Goal: Use online tool/utility: Utilize a website feature to perform a specific function

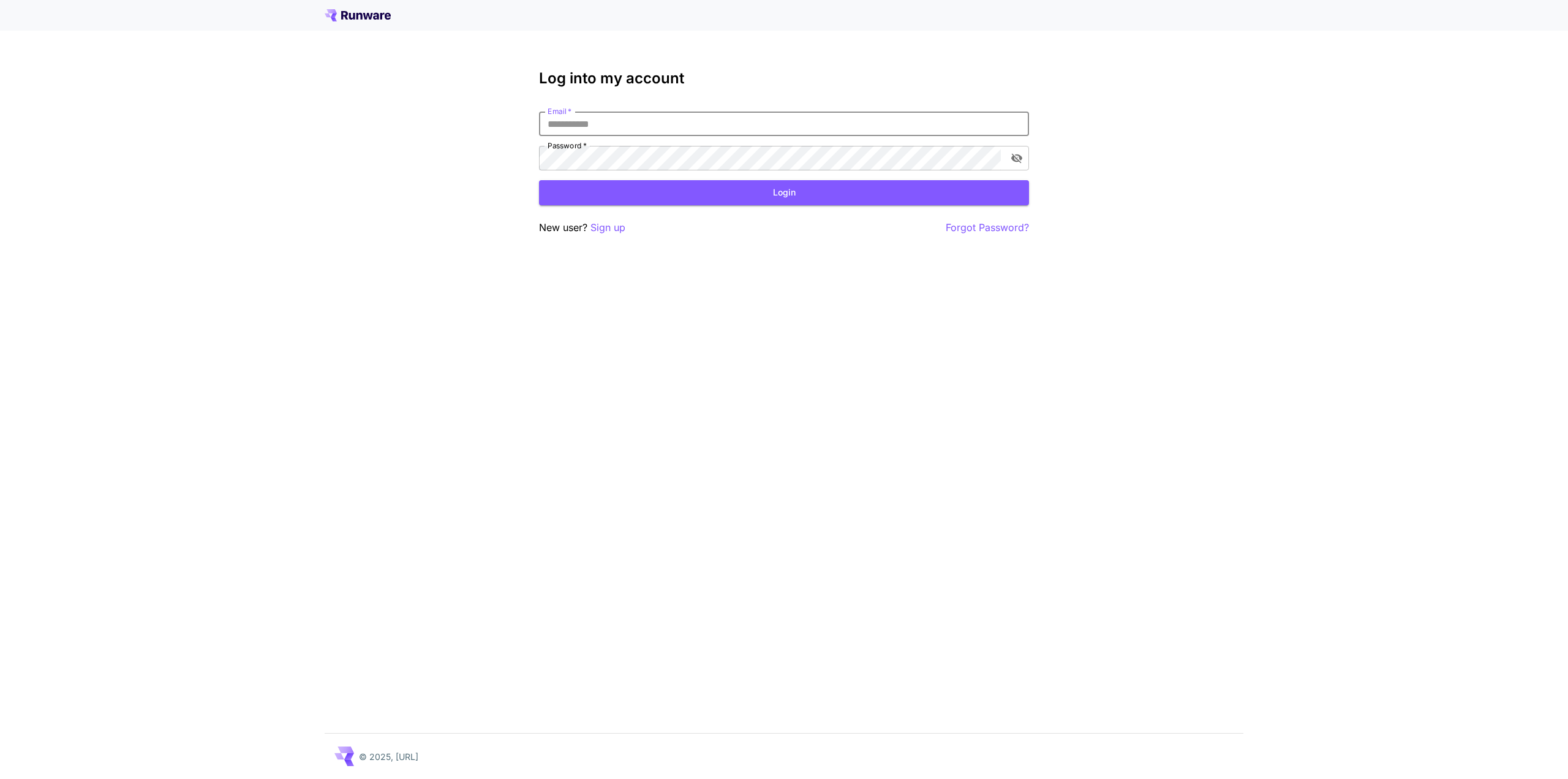
click at [676, 116] on input "Email   *" at bounding box center [784, 124] width 490 height 25
type input "**********"
click at [795, 196] on button "Login" at bounding box center [784, 192] width 490 height 25
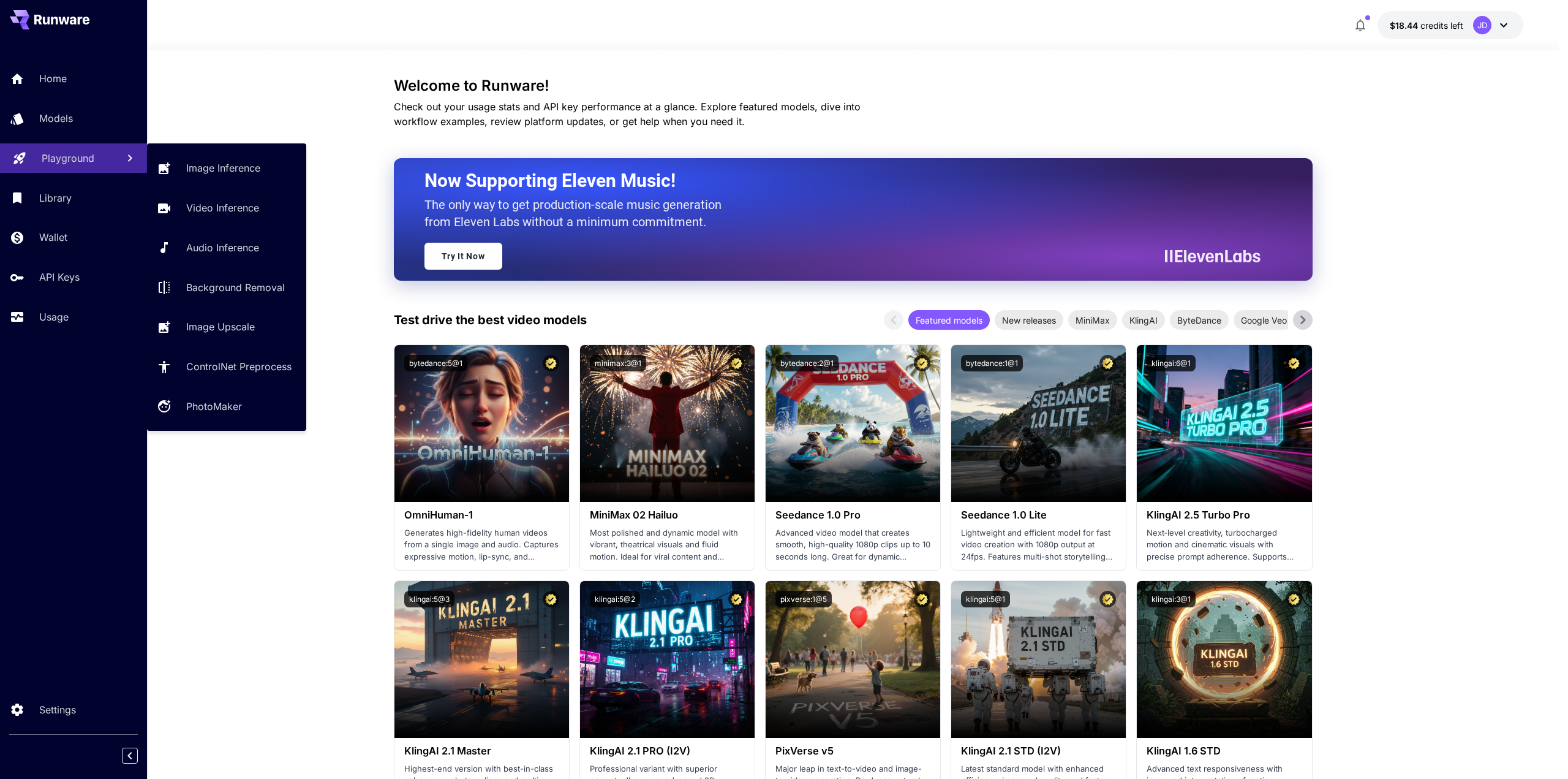
click at [82, 165] on p "Playground" at bounding box center [68, 158] width 53 height 15
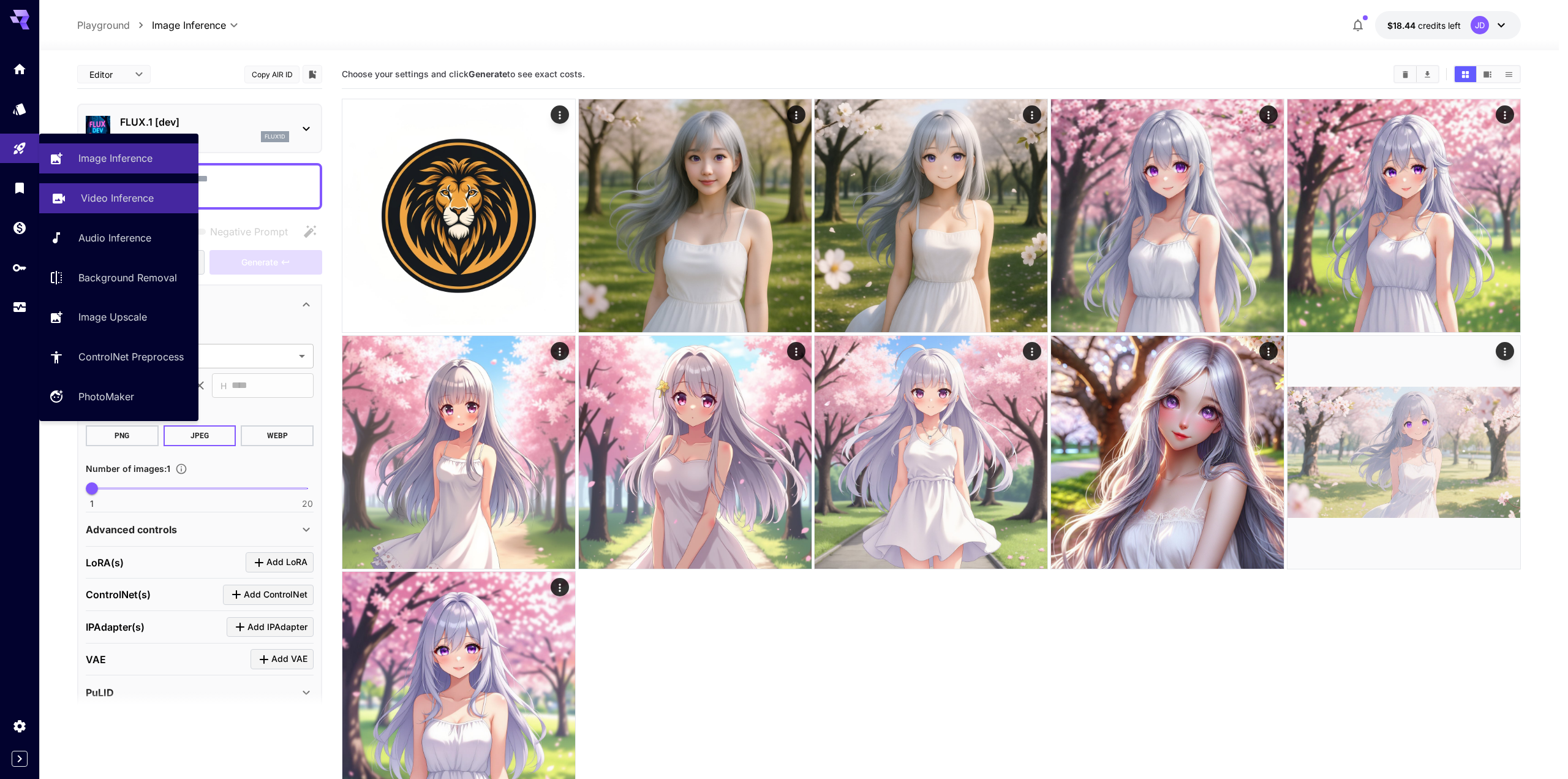
click at [109, 202] on p "Video Inference" at bounding box center [117, 198] width 73 height 15
type input "**********"
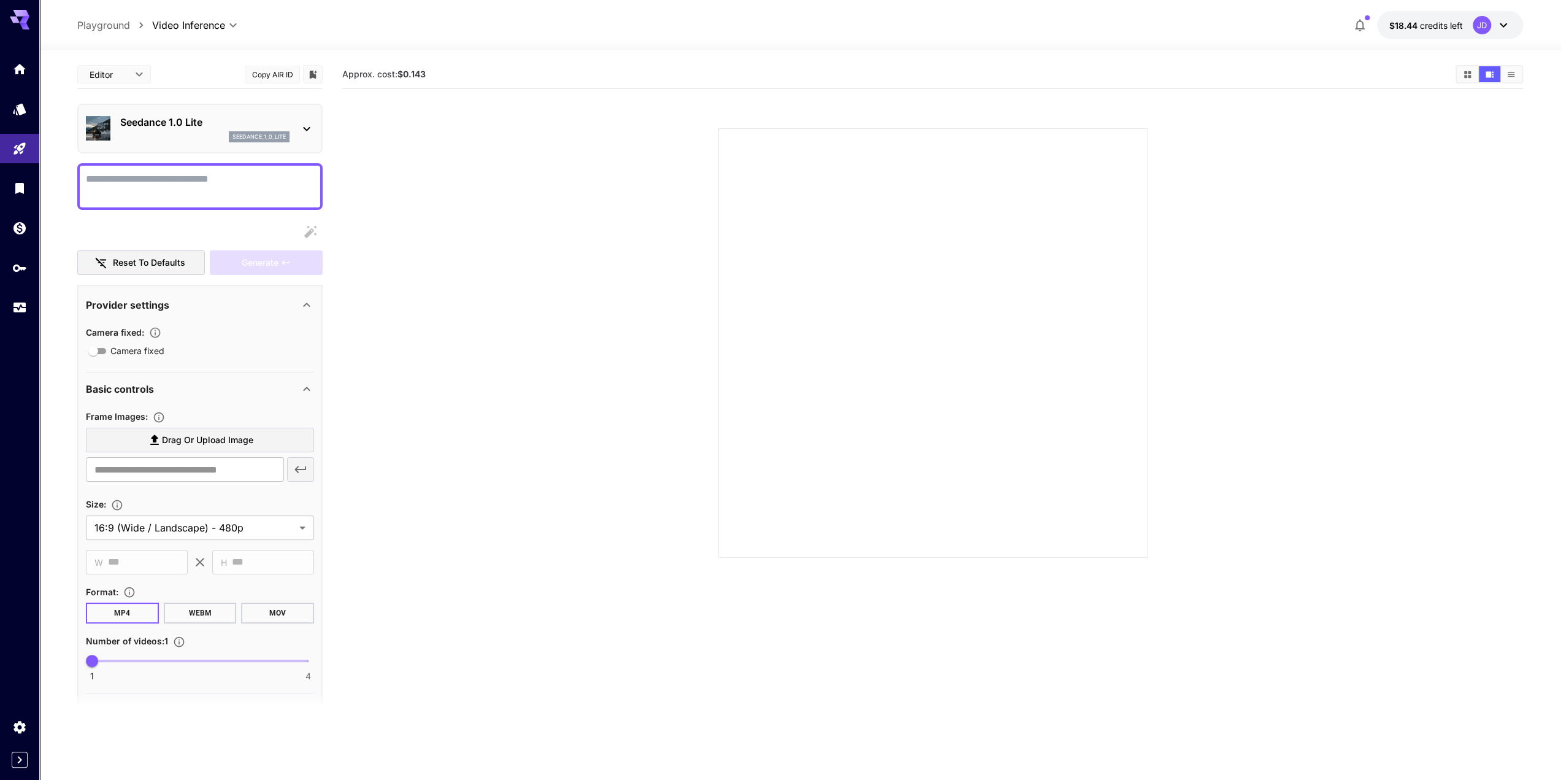
click at [185, 126] on p "Seedance 1.0 Lite" at bounding box center [204, 122] width 169 height 15
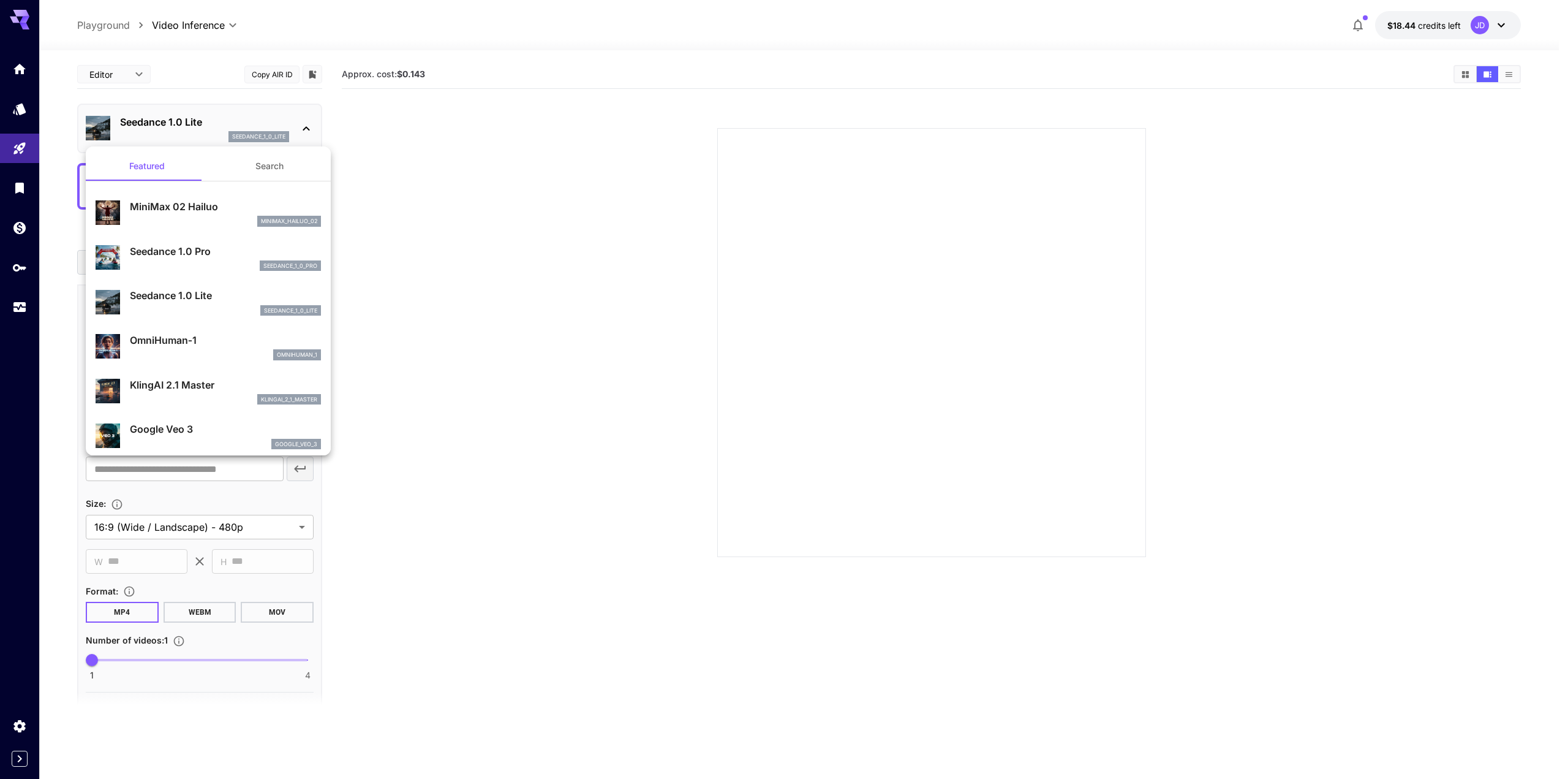
click at [385, 128] on div at bounding box center [784, 390] width 1568 height 779
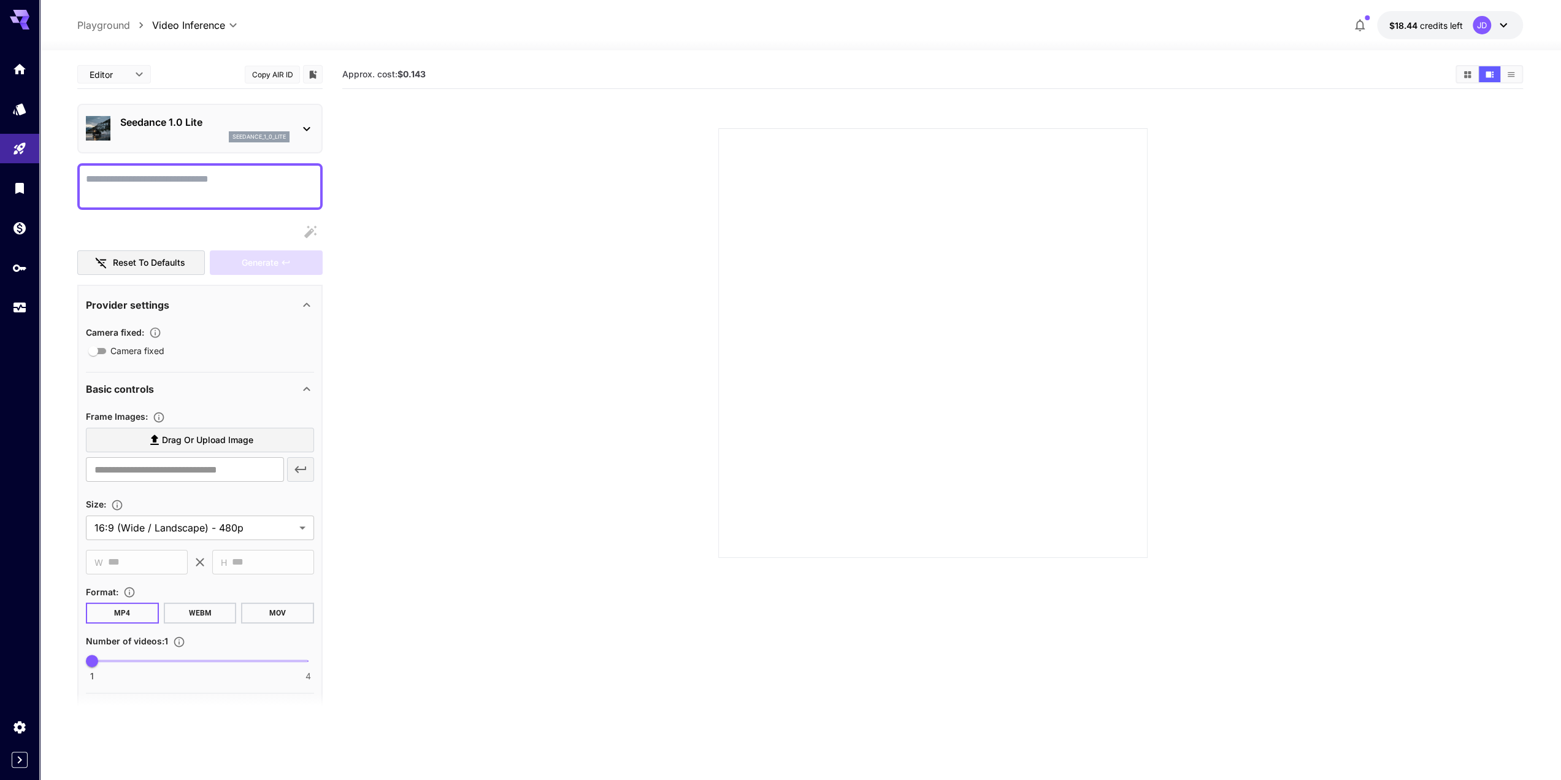
click at [128, 178] on textarea "Camera fixed" at bounding box center [200, 186] width 228 height 29
click at [212, 134] on div "seedance_1_0_lite" at bounding box center [204, 136] width 169 height 11
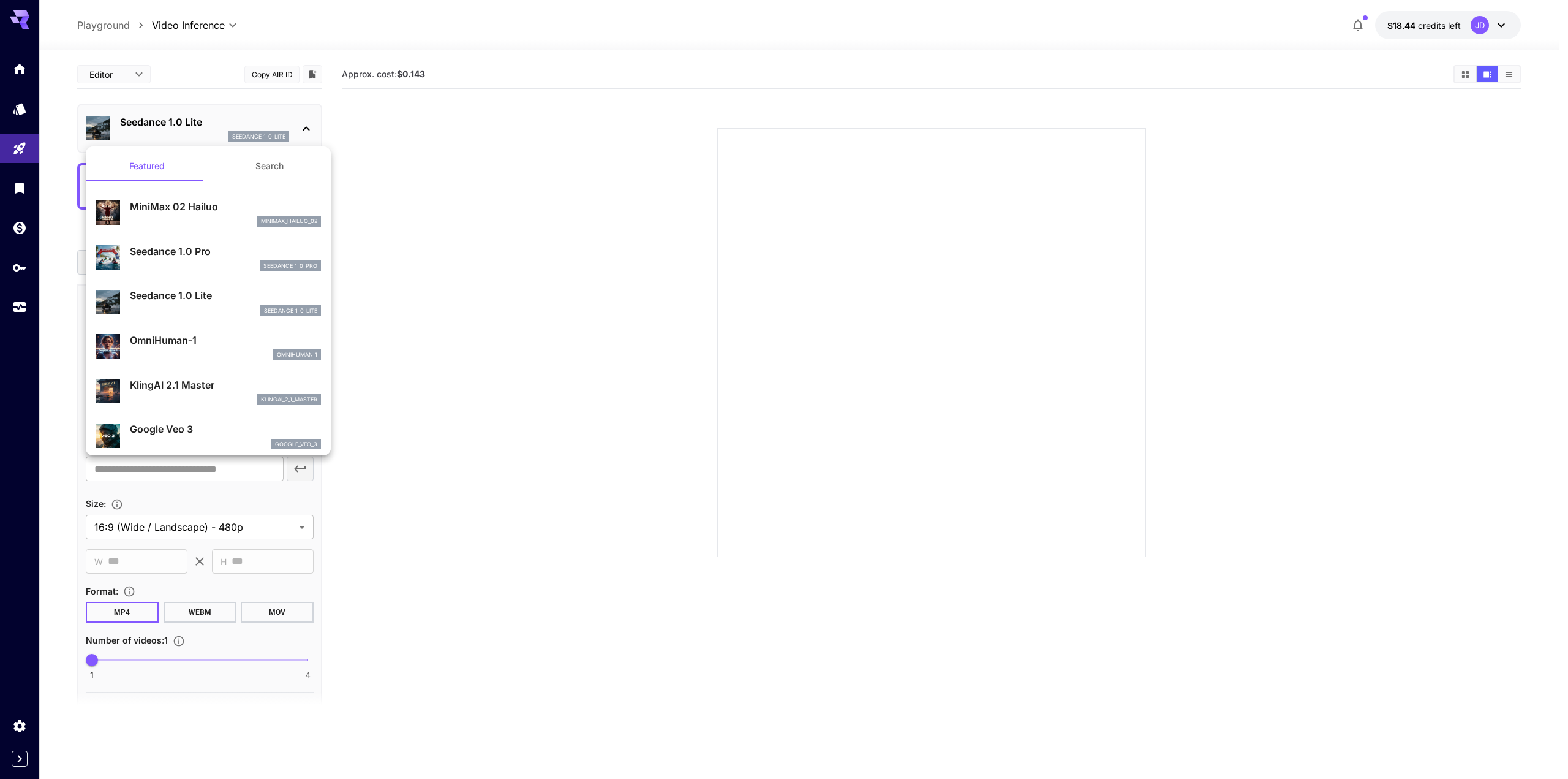
click at [274, 172] on button "Search" at bounding box center [270, 166] width 123 height 29
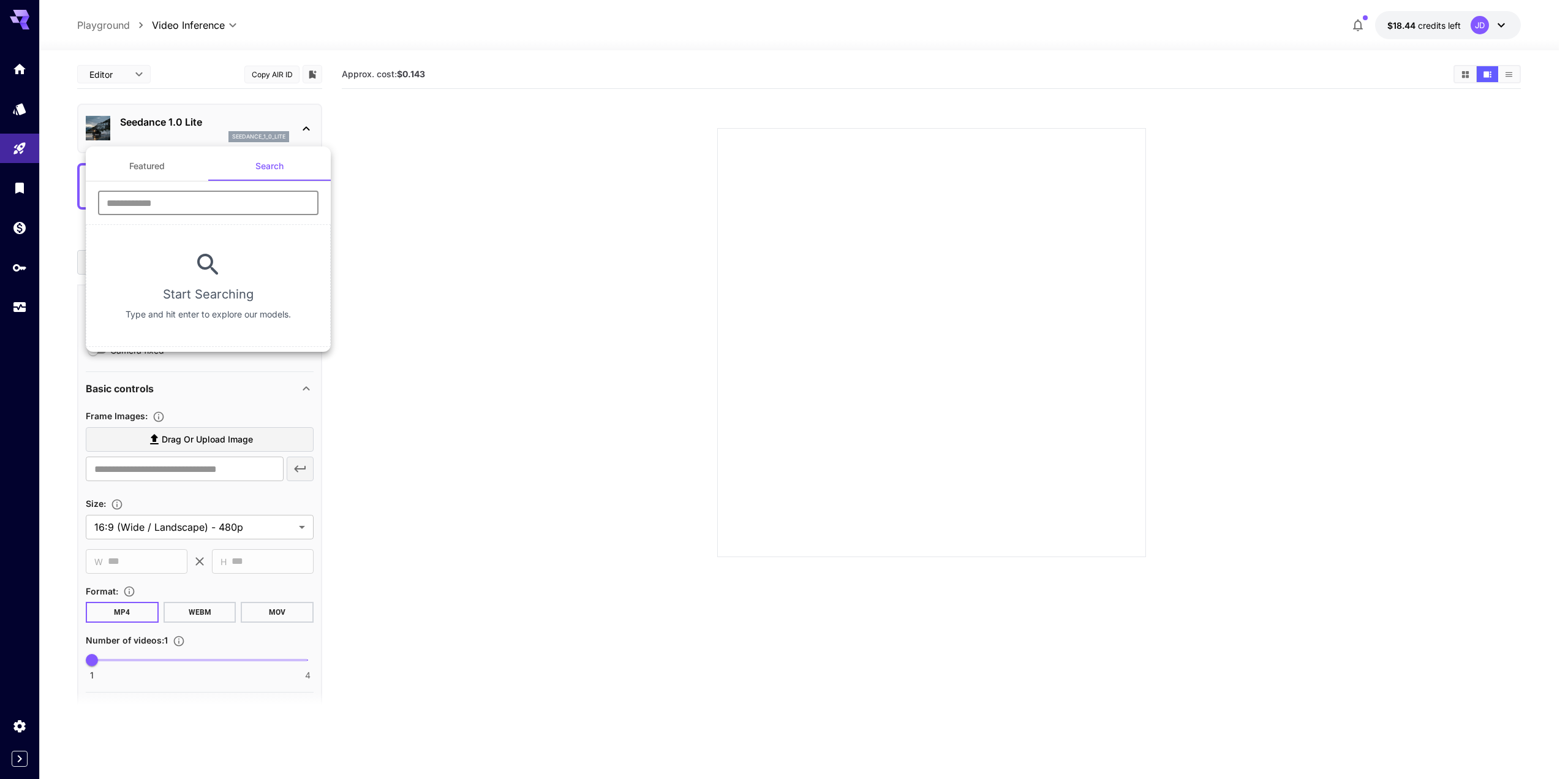
click at [223, 202] on input "text" at bounding box center [208, 203] width 221 height 25
type input "*********"
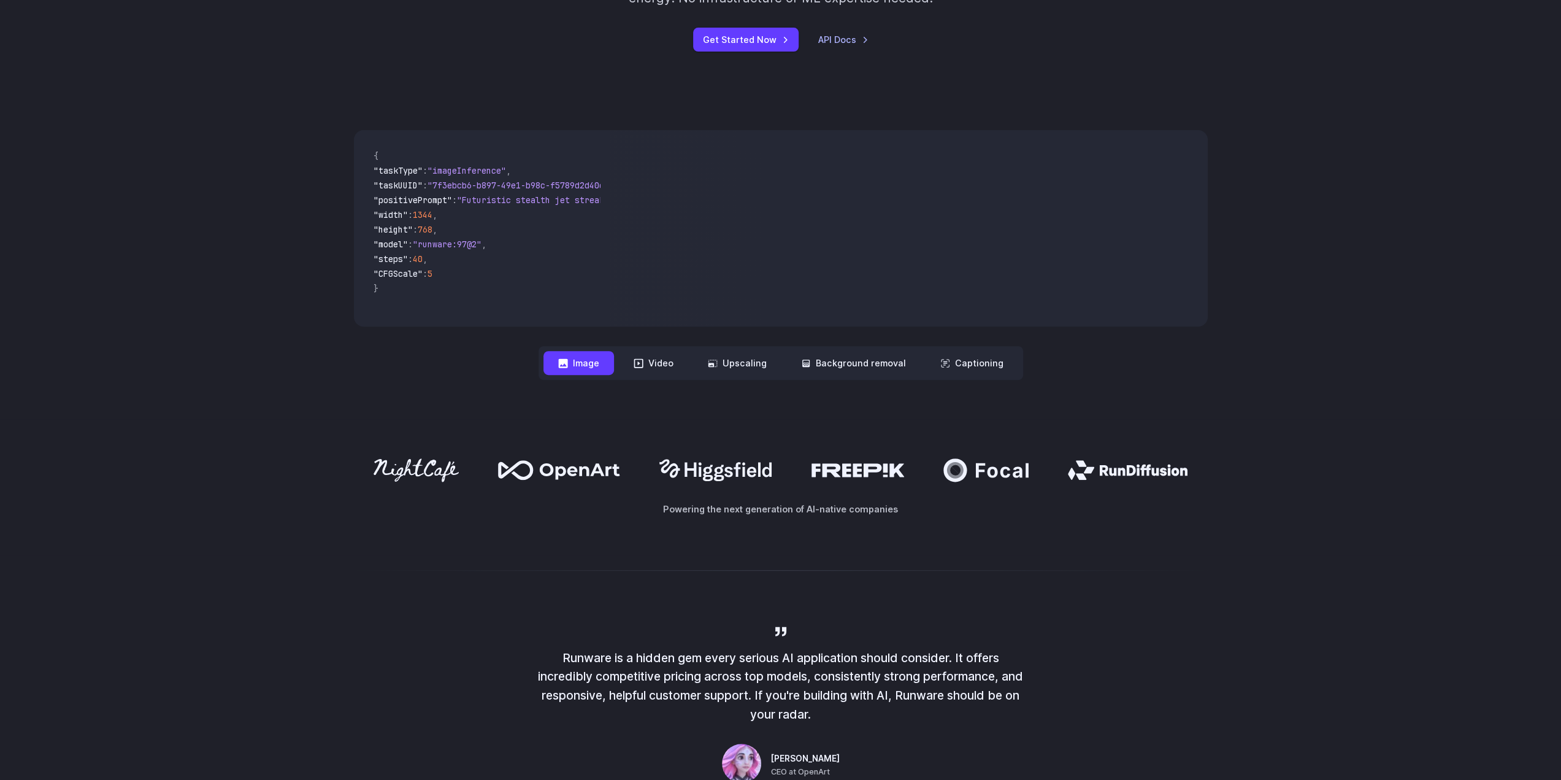
scroll to position [368, 0]
click at [673, 346] on nav "**********" at bounding box center [781, 363] width 485 height 34
click at [645, 372] on button "Video" at bounding box center [653, 363] width 69 height 24
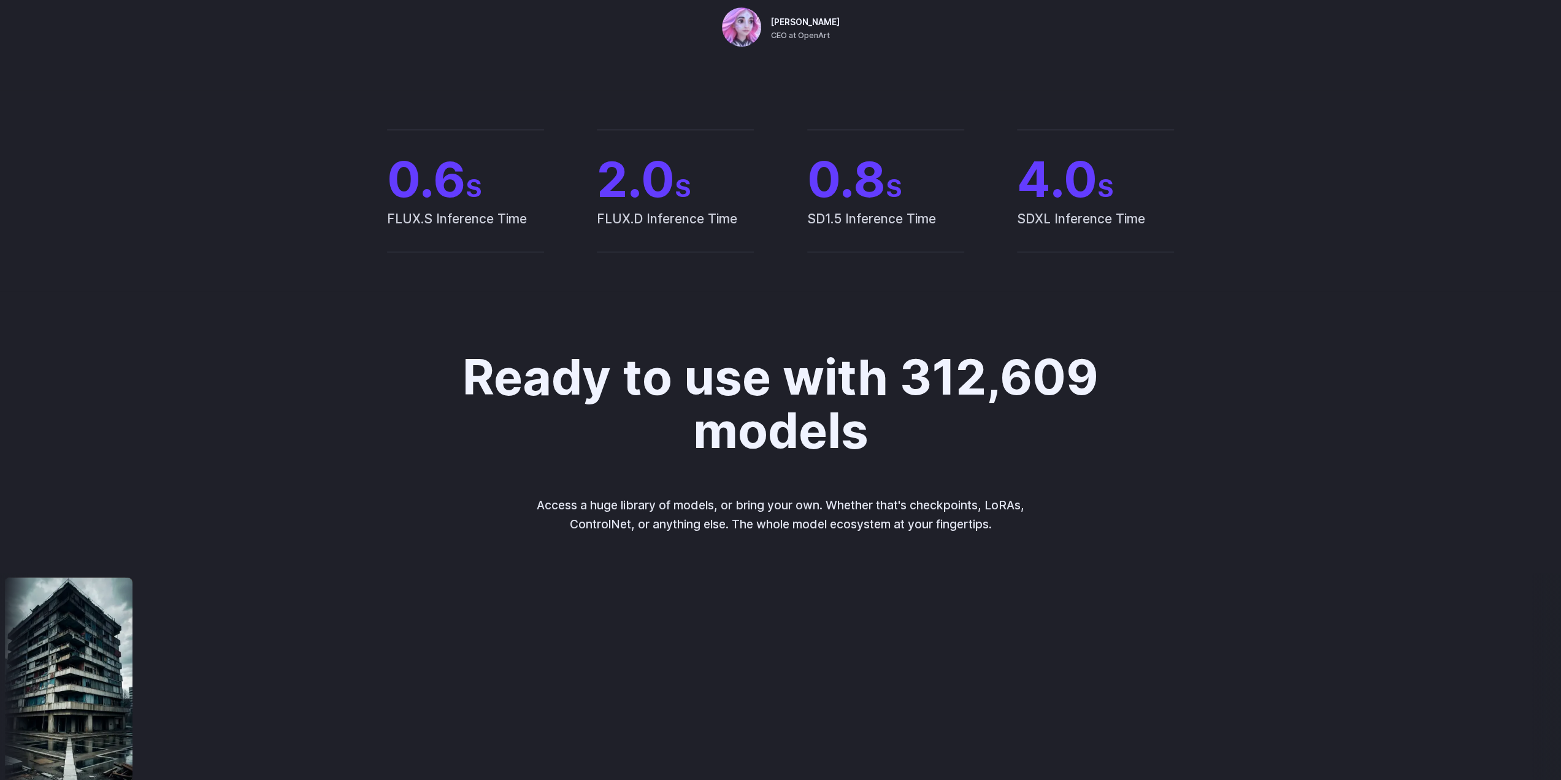
scroll to position [613, 0]
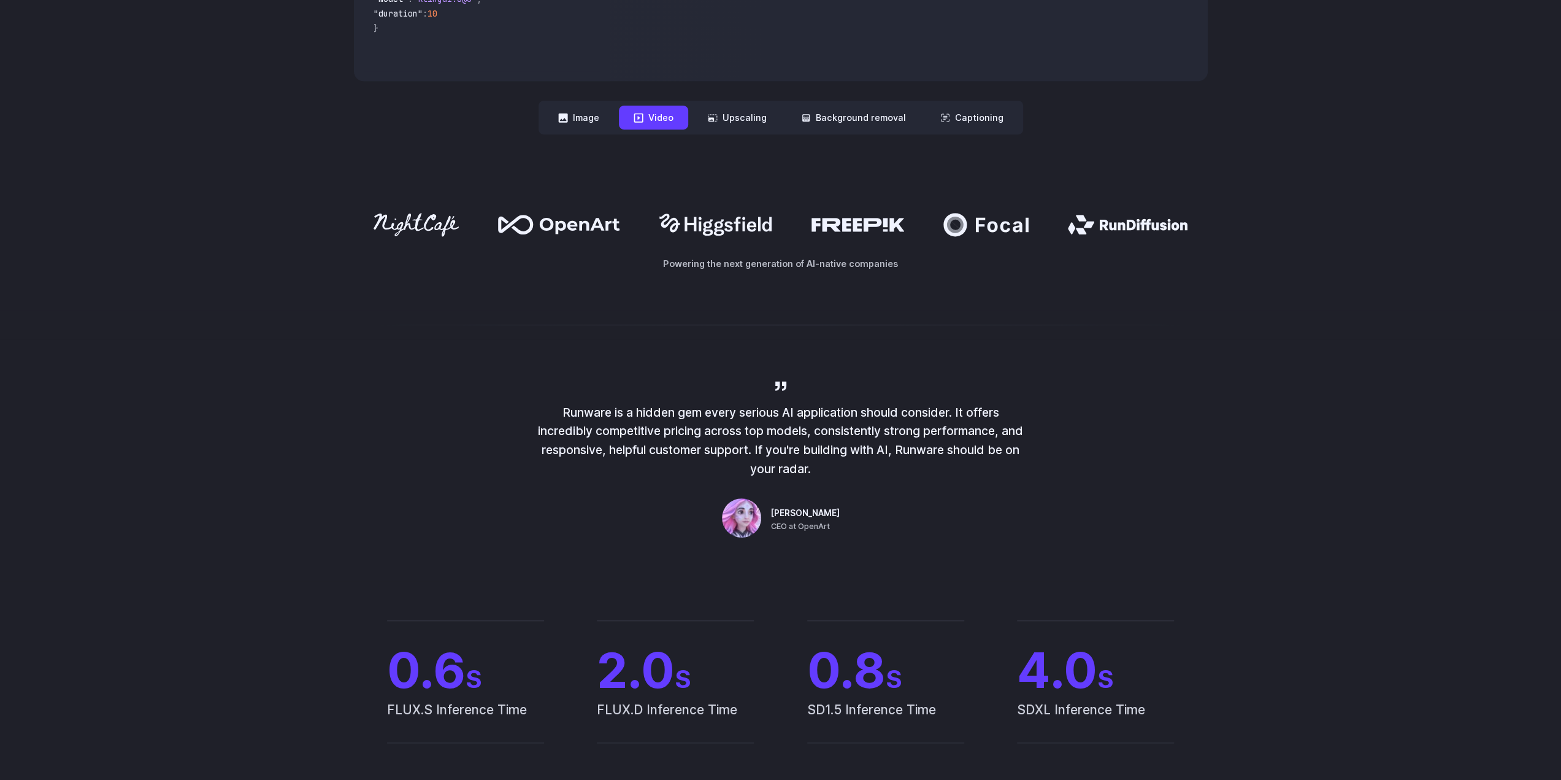
click at [650, 112] on button "Video" at bounding box center [653, 118] width 69 height 24
click at [567, 117] on icon at bounding box center [562, 117] width 9 height 9
click at [642, 117] on icon at bounding box center [638, 117] width 9 height 9
click at [597, 117] on button "Image" at bounding box center [578, 118] width 71 height 24
click at [647, 123] on button "Video" at bounding box center [653, 118] width 69 height 24
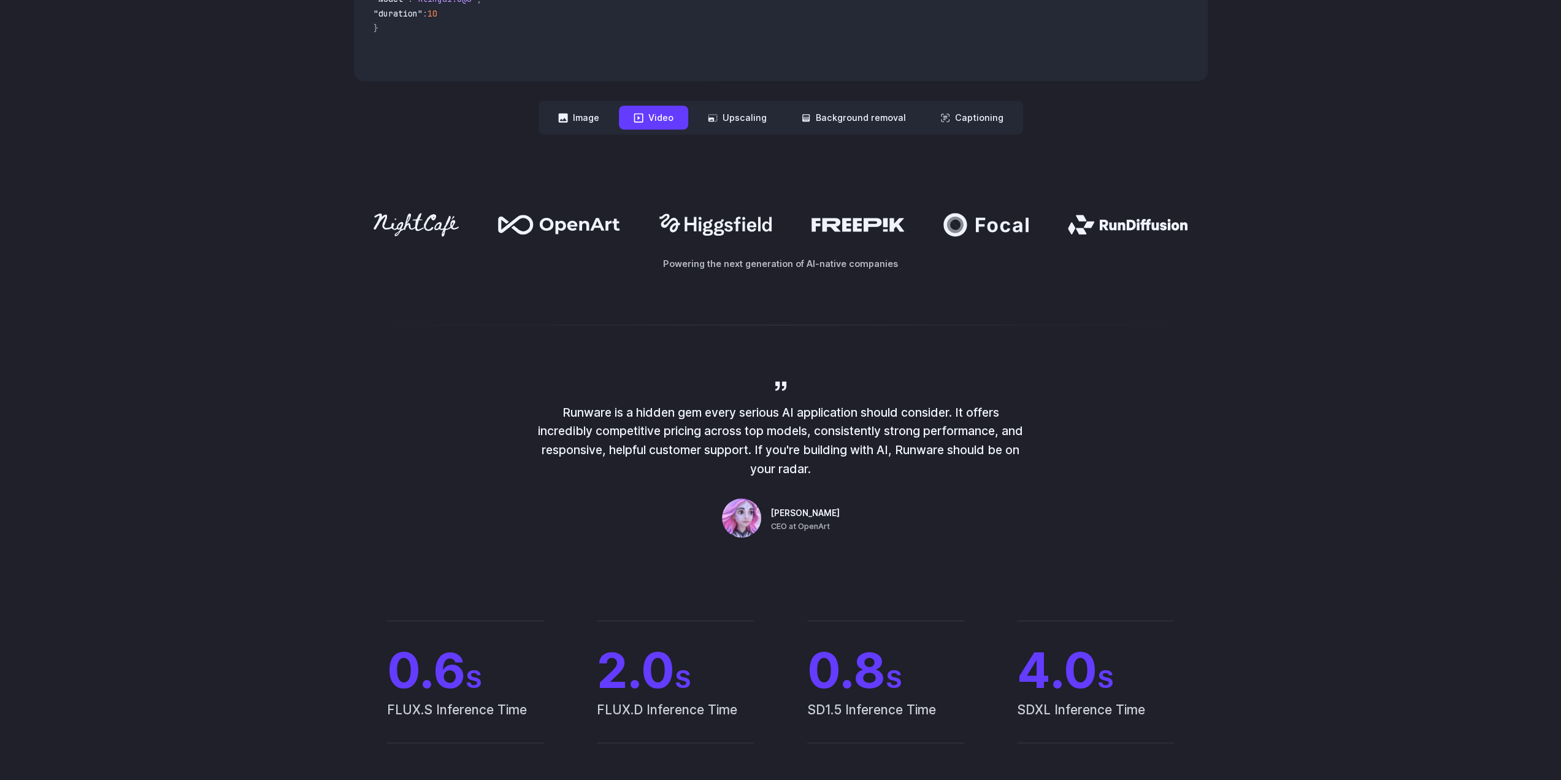
click at [647, 123] on button "Video" at bounding box center [653, 118] width 69 height 24
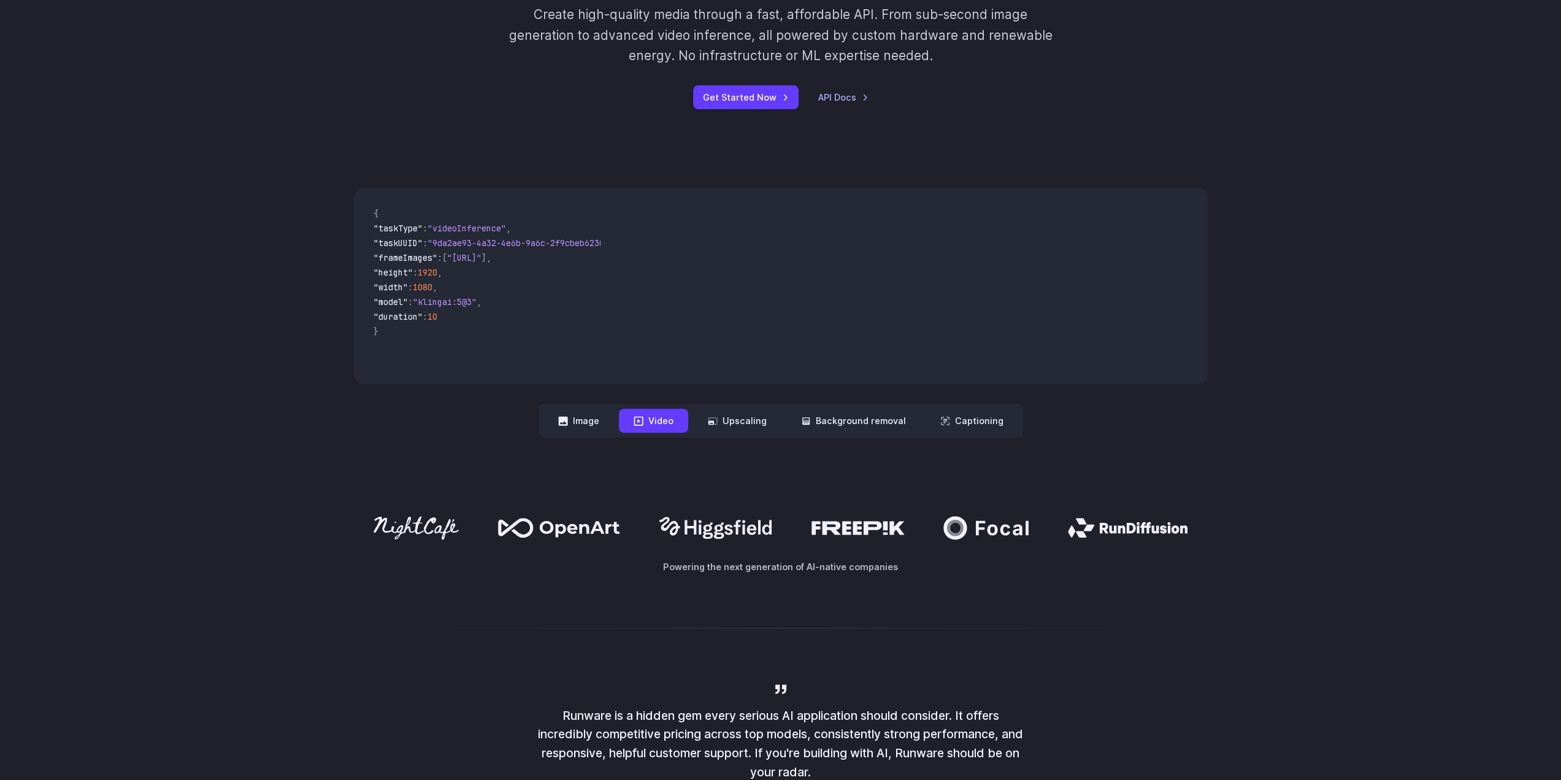
scroll to position [307, 0]
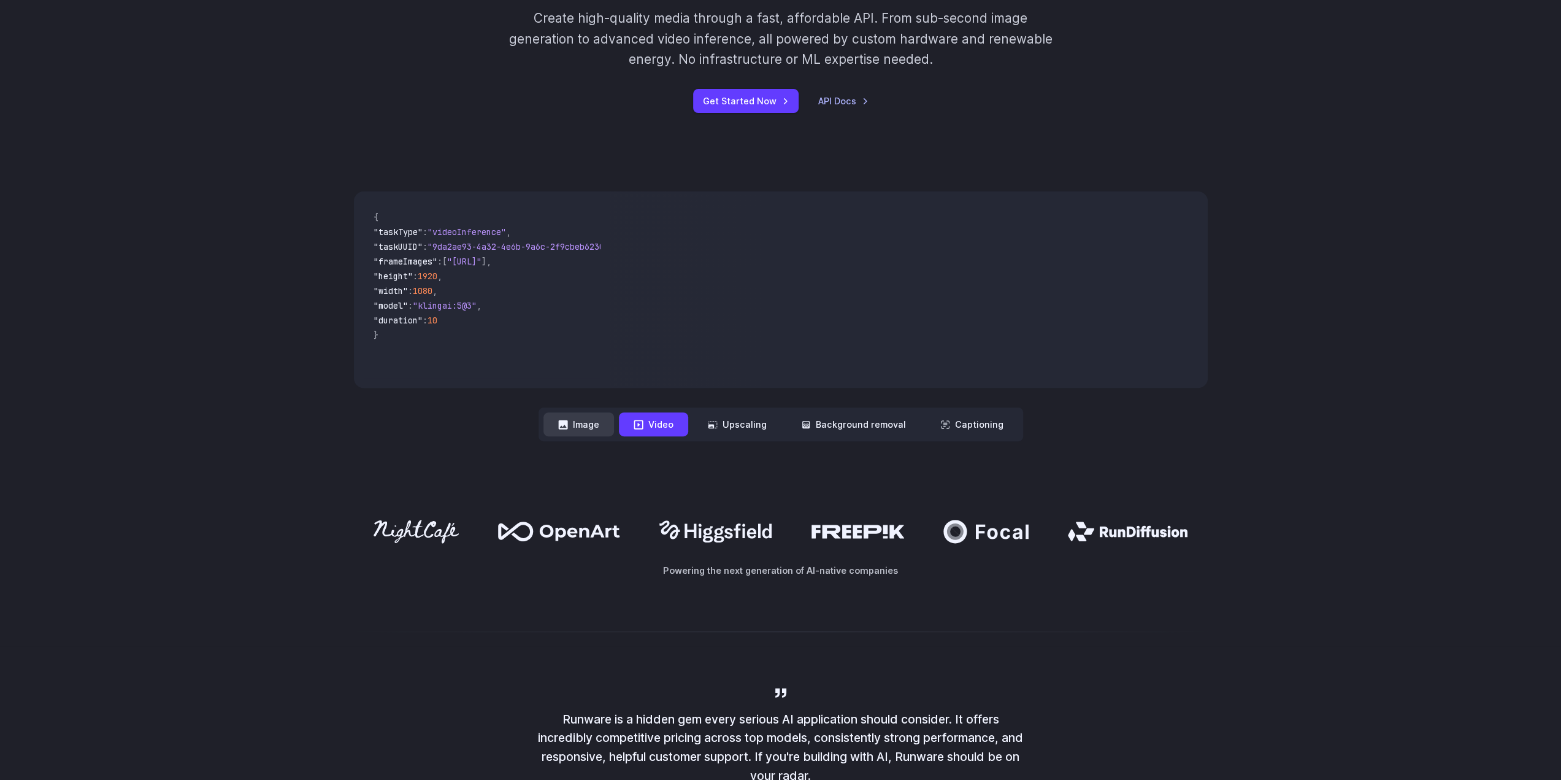
click at [596, 420] on button "Image" at bounding box center [578, 424] width 71 height 24
click at [672, 426] on button "Video" at bounding box center [653, 424] width 69 height 24
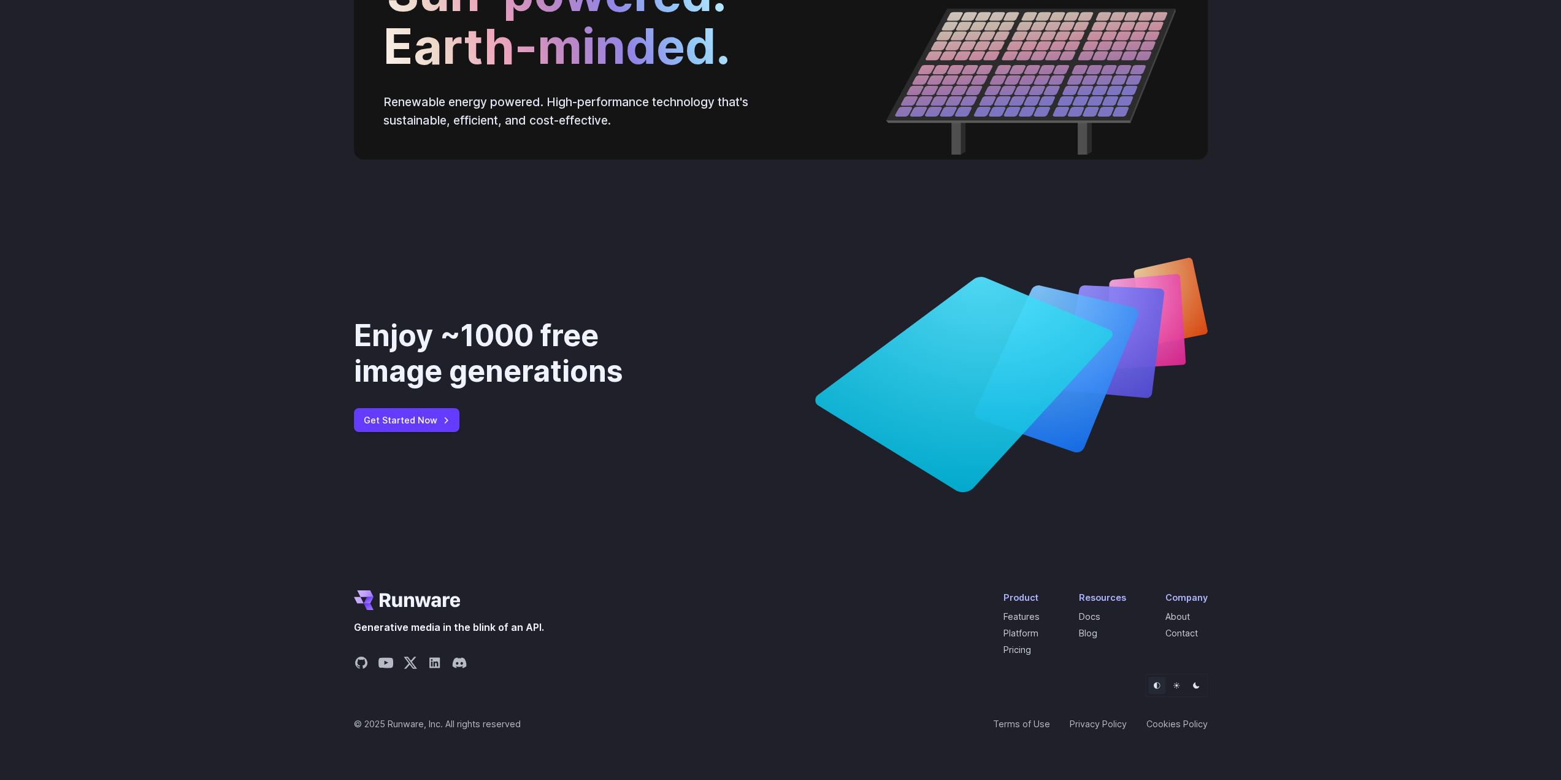
scroll to position [4557, 0]
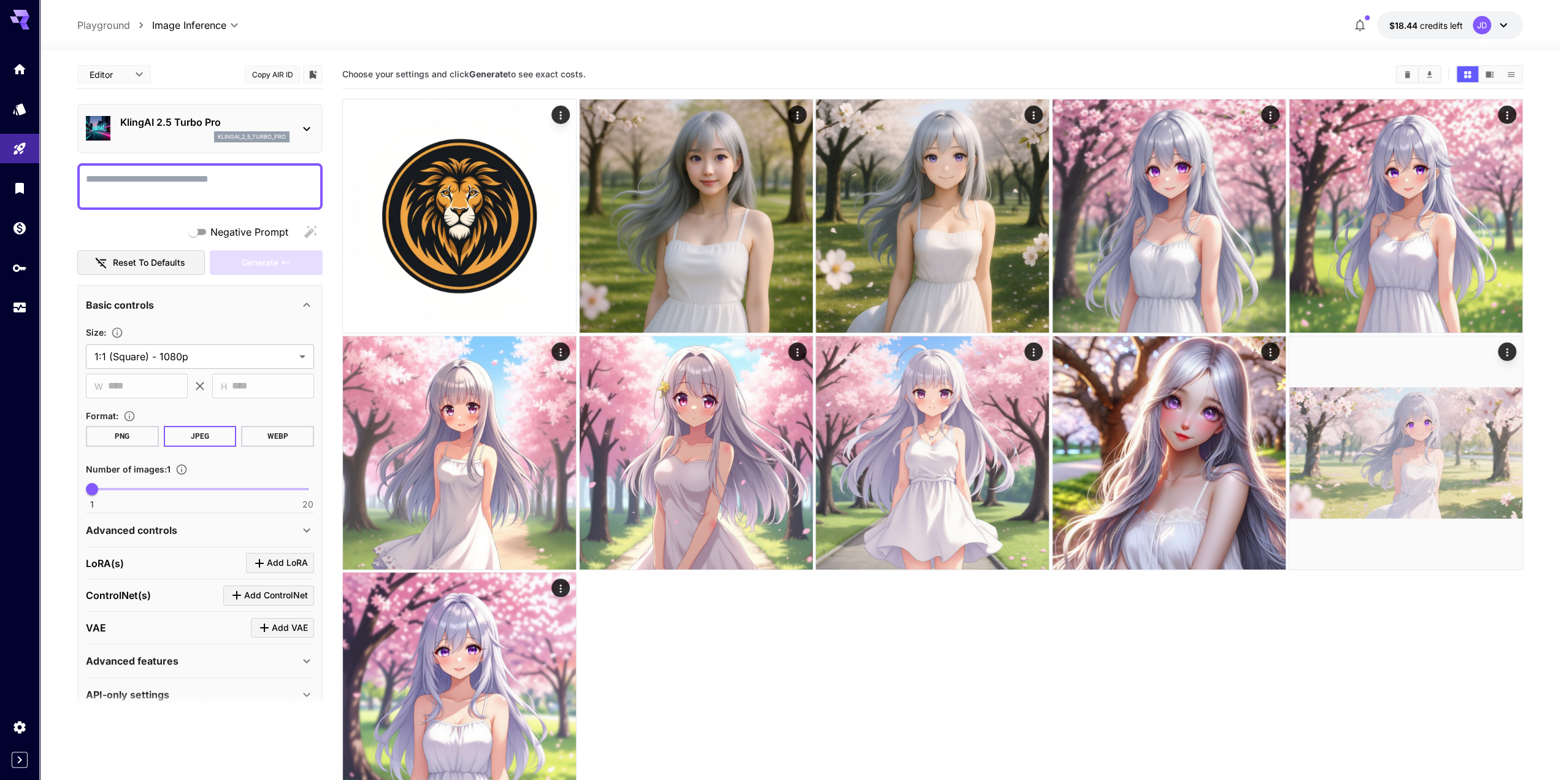
click at [239, 180] on textarea "Negative Prompt" at bounding box center [200, 186] width 228 height 29
